Goal: Task Accomplishment & Management: Use online tool/utility

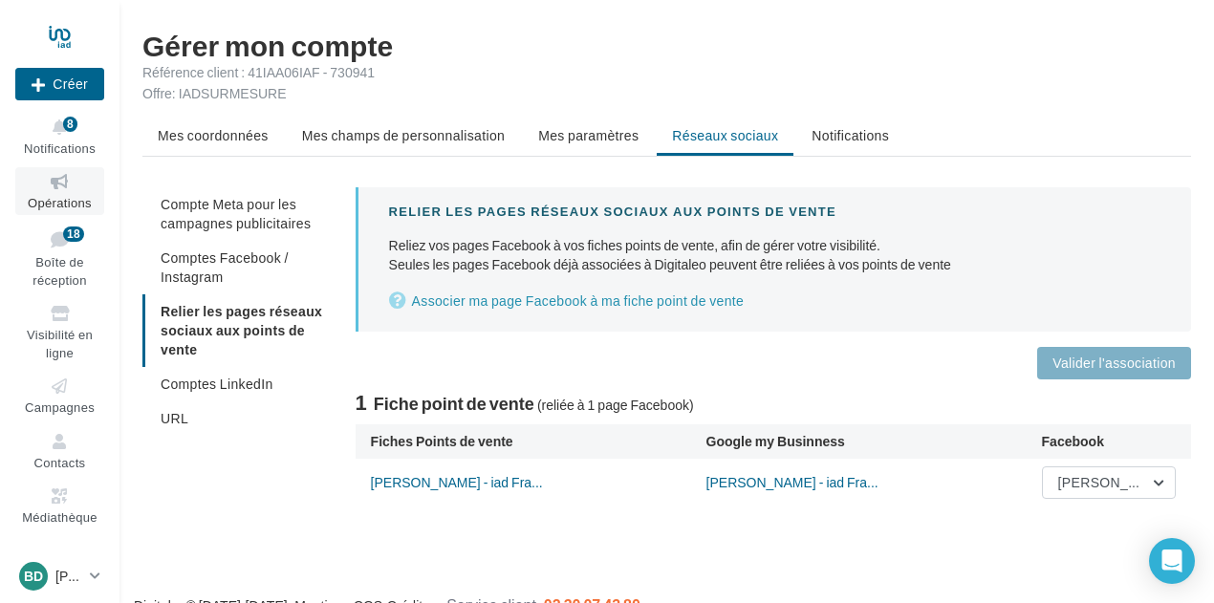
scroll to position [31, 0]
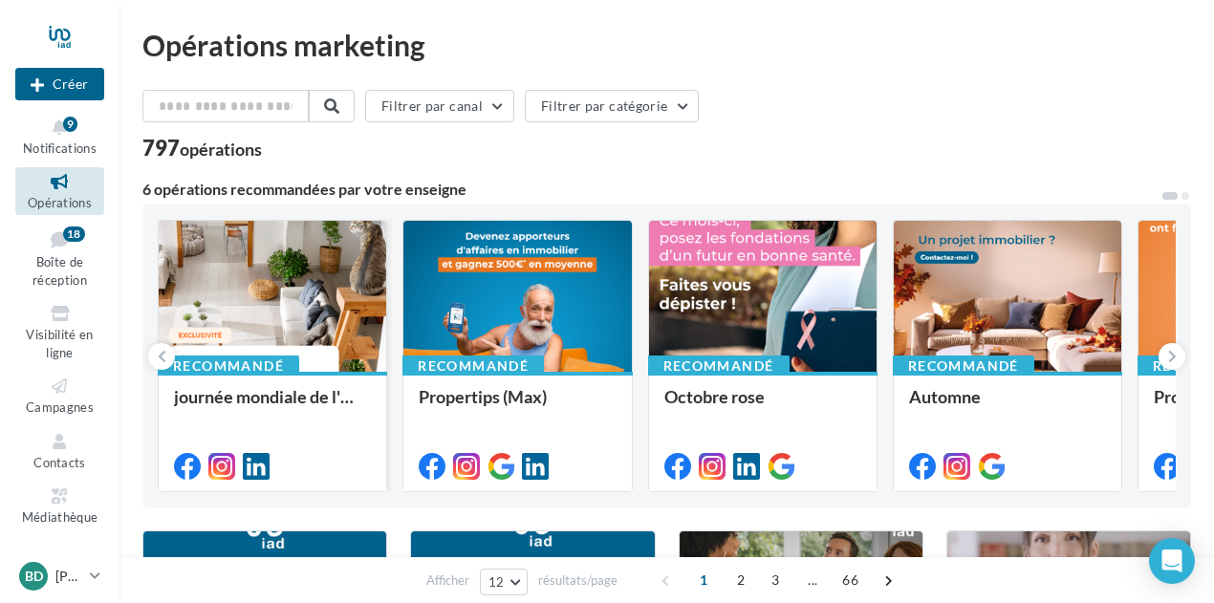
click at [231, 297] on div at bounding box center [273, 297] width 228 height 153
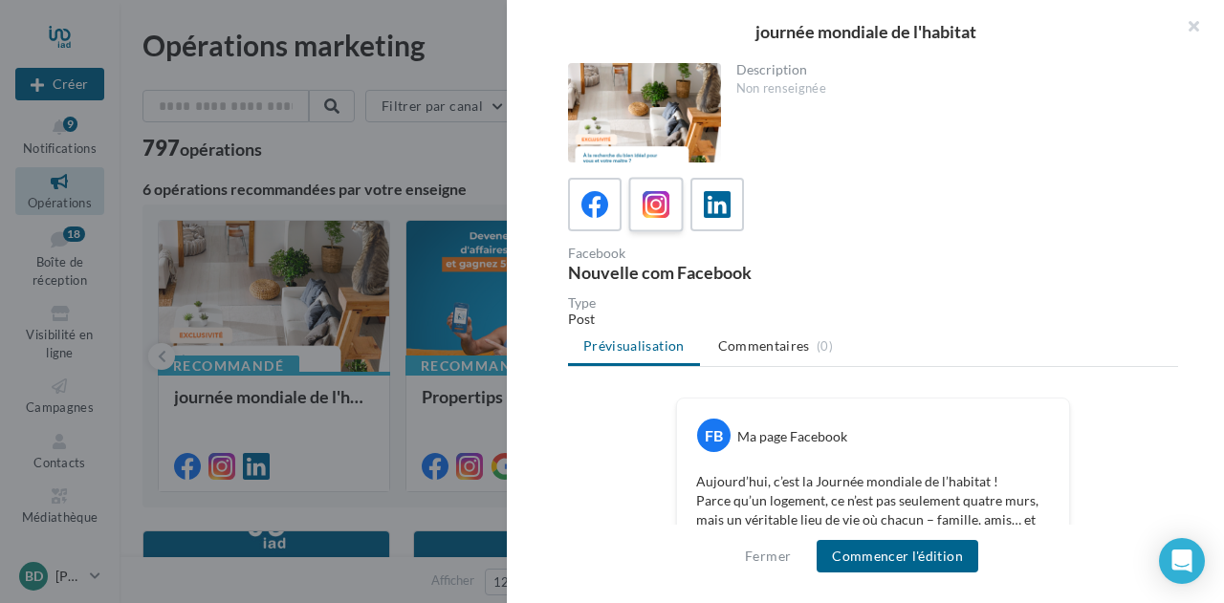
click at [670, 204] on div at bounding box center [656, 204] width 35 height 35
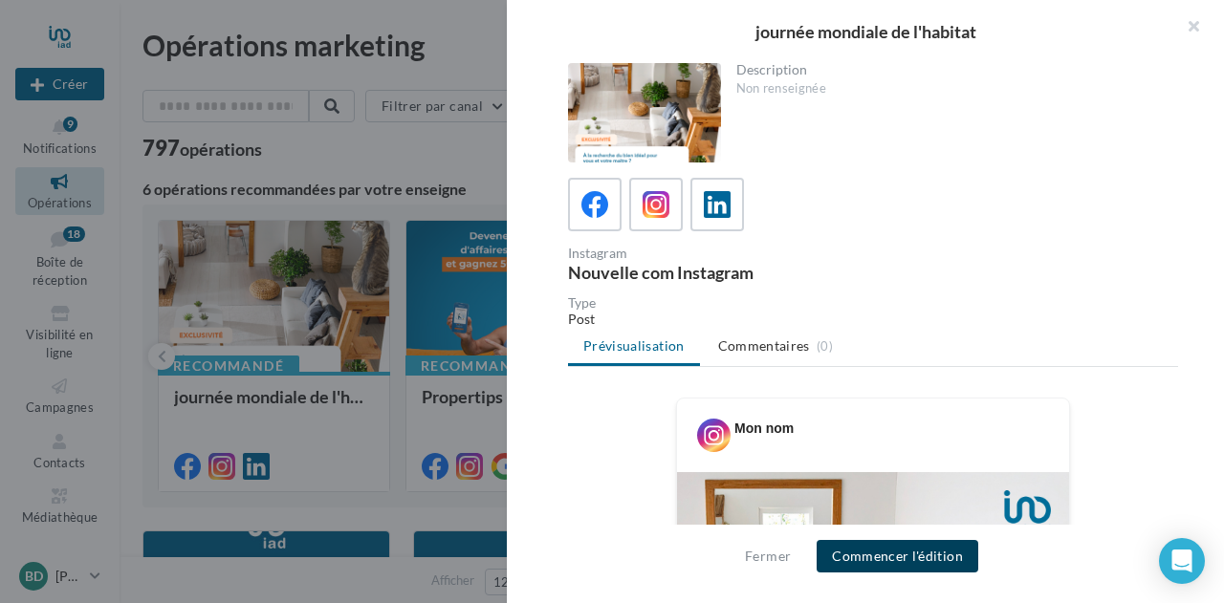
click at [905, 549] on button "Commencer l'édition" at bounding box center [898, 556] width 162 height 33
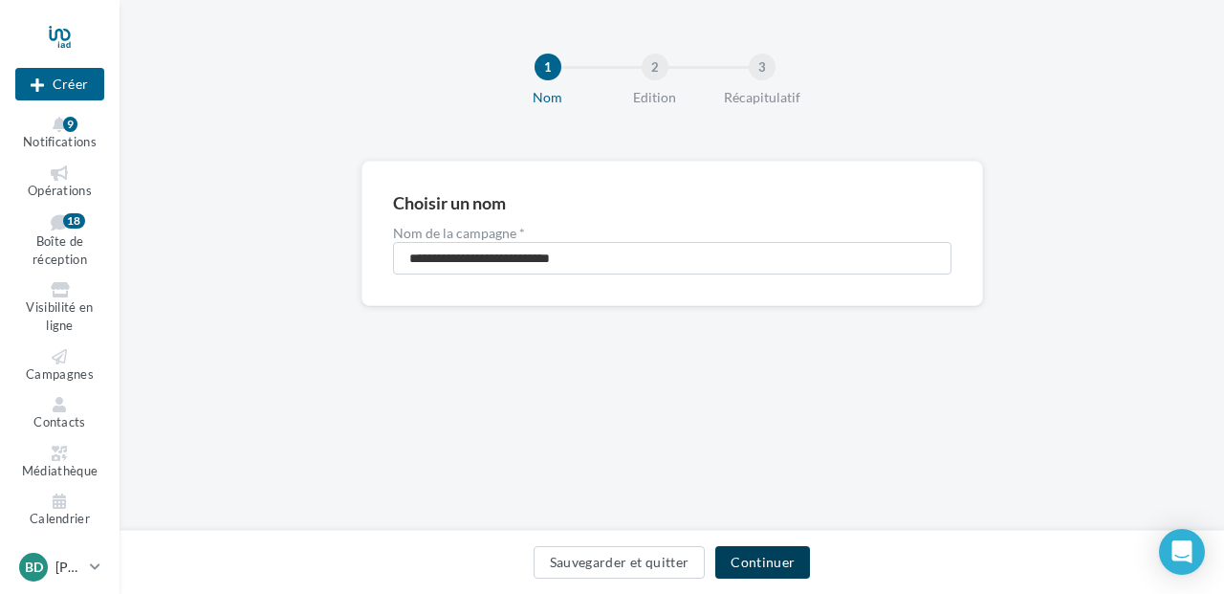
click at [778, 562] on button "Continuer" at bounding box center [762, 562] width 95 height 33
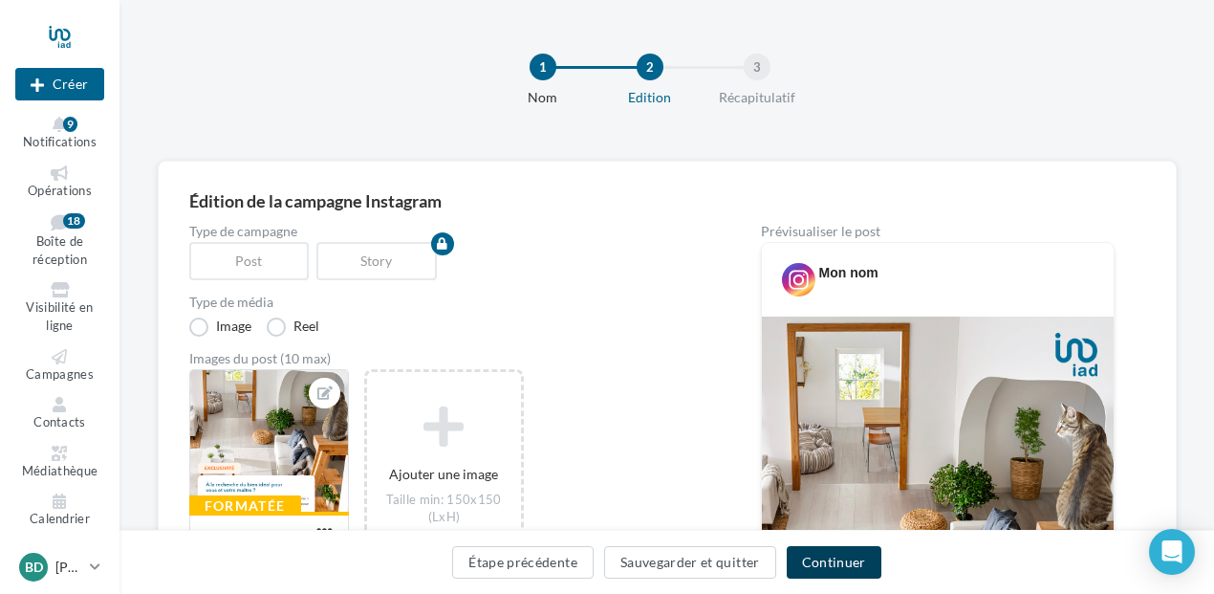
click at [841, 554] on button "Continuer" at bounding box center [834, 562] width 95 height 33
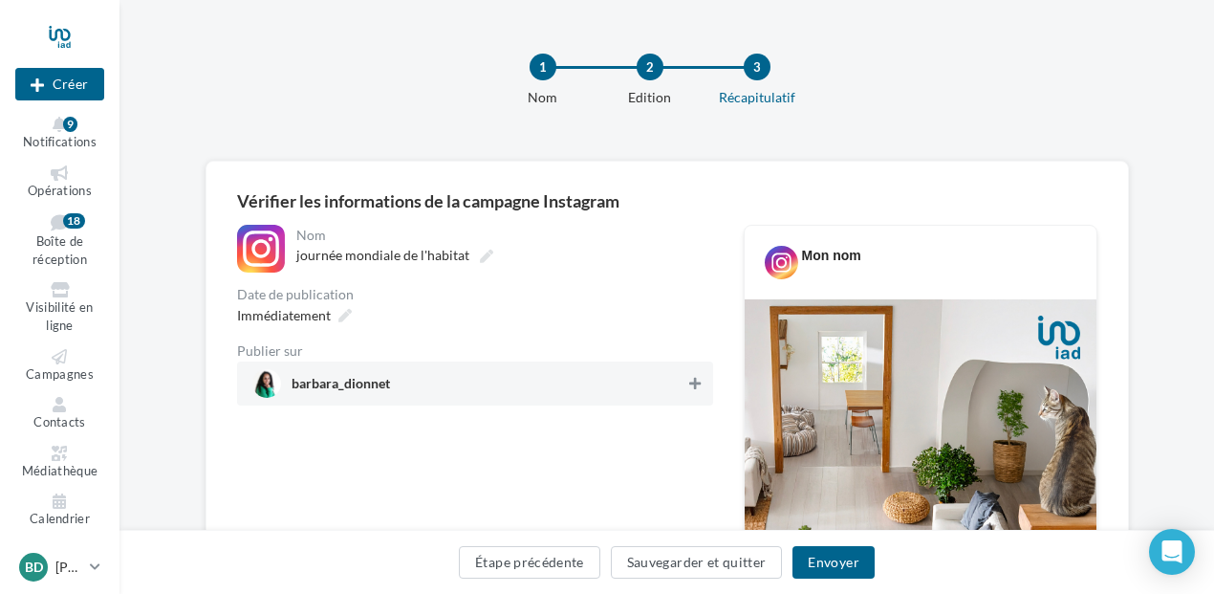
click at [697, 376] on button at bounding box center [695, 383] width 19 height 23
click at [816, 575] on button "Envoyer" at bounding box center [833, 562] width 81 height 33
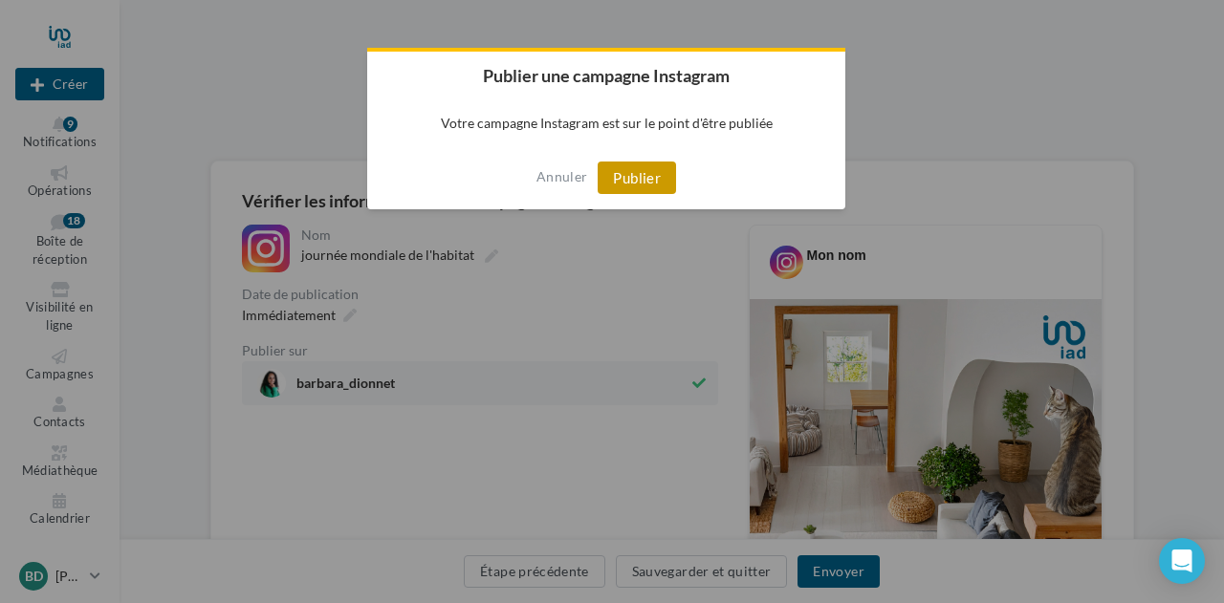
click at [622, 169] on button "Publier" at bounding box center [637, 178] width 78 height 33
